Goal: Task Accomplishment & Management: Manage account settings

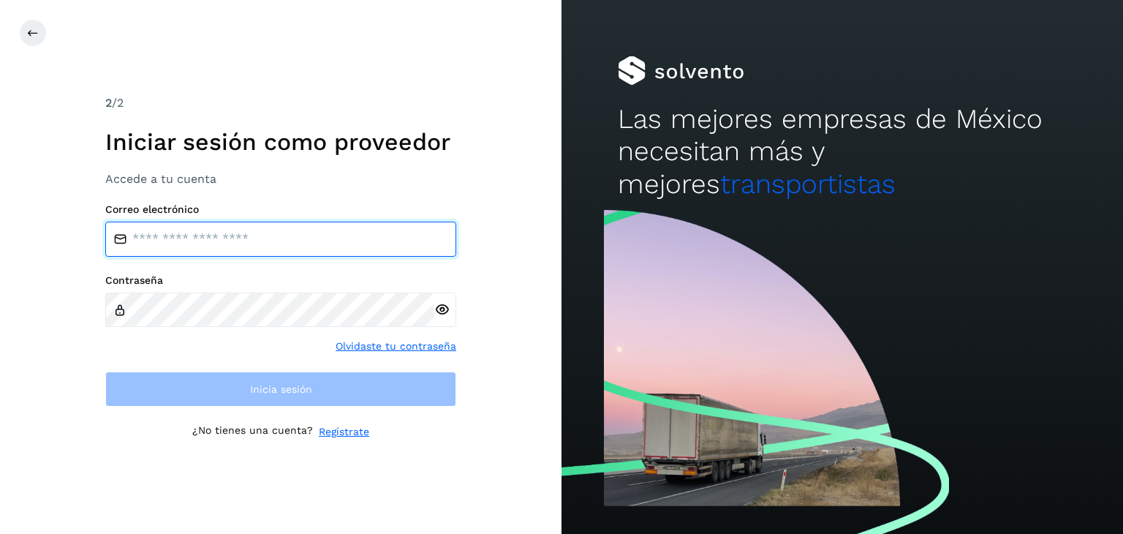
type input "**********"
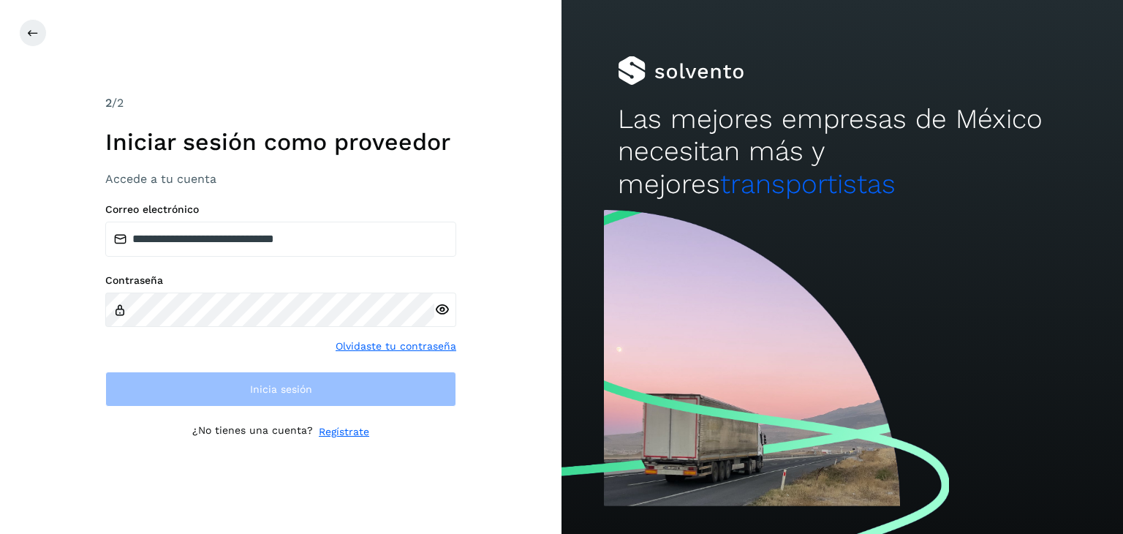
click at [444, 303] on icon at bounding box center [441, 309] width 15 height 15
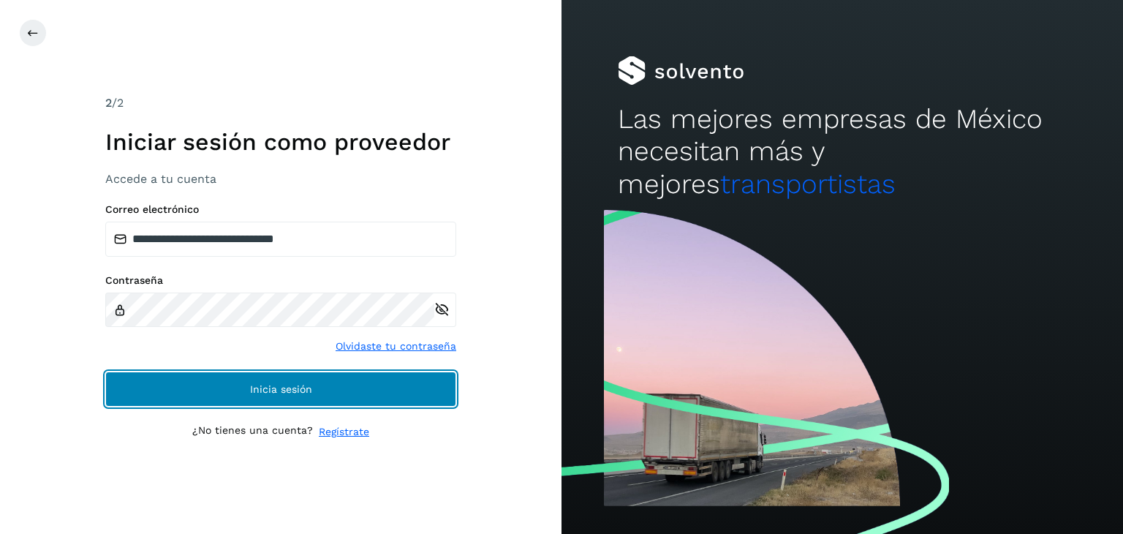
click at [342, 386] on button "Inicia sesión" at bounding box center [280, 388] width 351 height 35
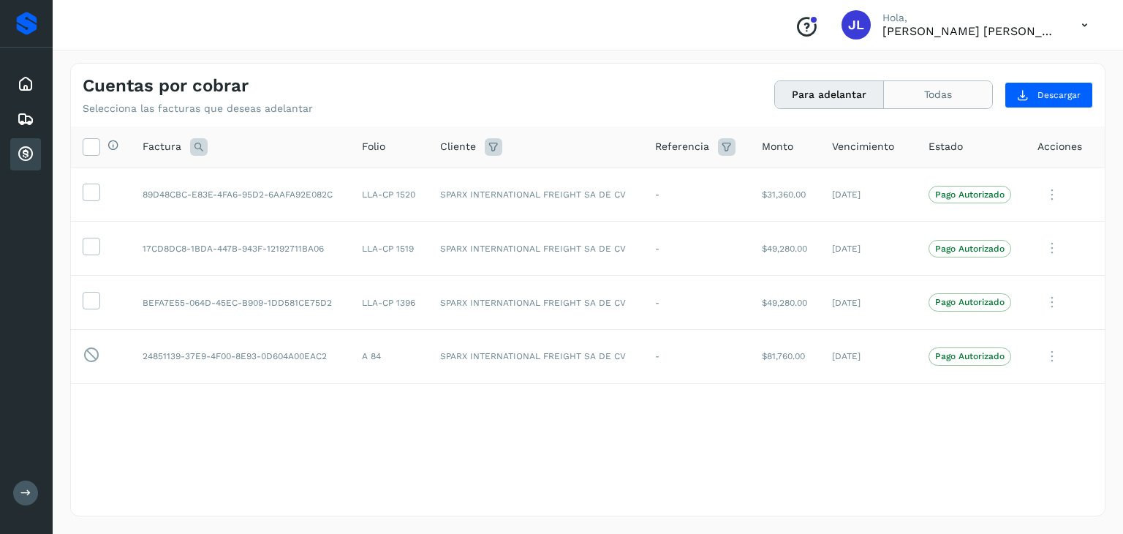
click at [911, 101] on button "Todas" at bounding box center [938, 94] width 108 height 27
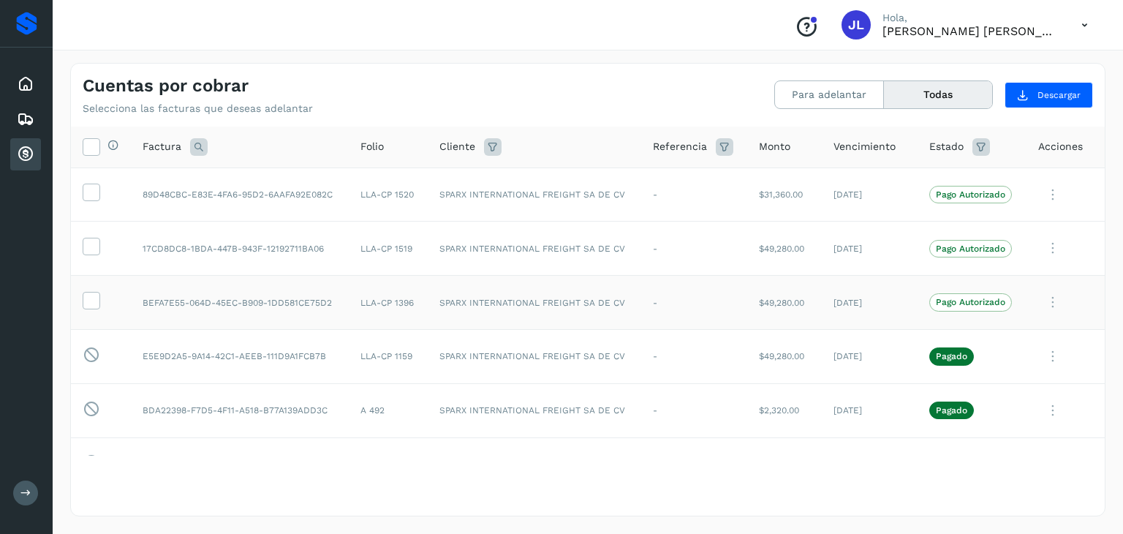
drag, startPoint x: 874, startPoint y: 305, endPoint x: 735, endPoint y: 308, distance: 138.9
click at [735, 308] on tr "BEFA7E55-064D-45EC-B909-1DD581CE75D2 LLA-CP 1396 SPARX INTERNATIONAL FREIGHT SA…" at bounding box center [587, 303] width 1033 height 54
